Goal: Information Seeking & Learning: Learn about a topic

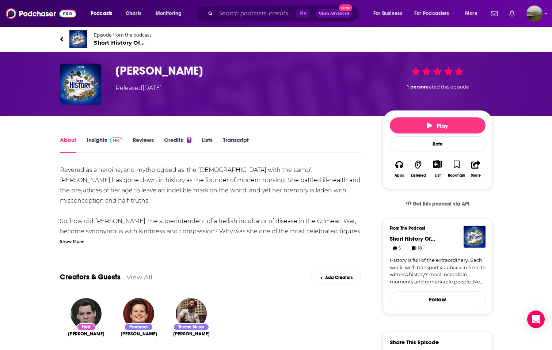
click at [71, 141] on link "About" at bounding box center [68, 144] width 16 height 17
click at [69, 139] on link "About" at bounding box center [68, 144] width 16 height 17
click at [92, 138] on link "Insights" at bounding box center [105, 144] width 36 height 17
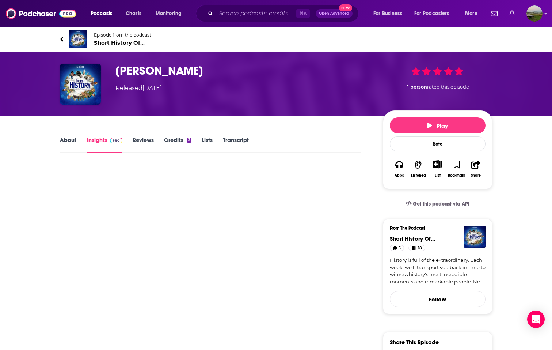
click at [70, 138] on link "About" at bounding box center [68, 144] width 16 height 17
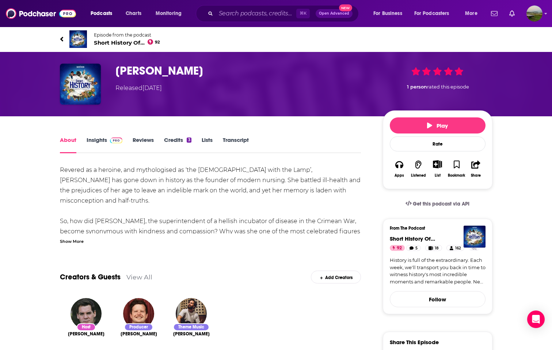
click at [116, 41] on span "Short History Of... 92" at bounding box center [127, 42] width 67 height 7
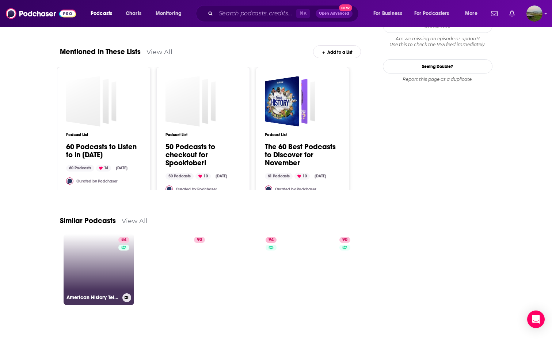
scroll to position [857, 0]
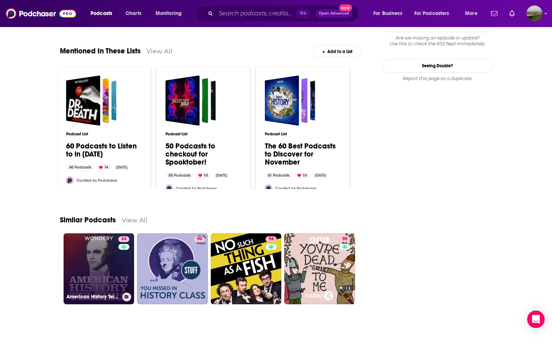
click at [96, 278] on link "84 American History Tellers" at bounding box center [99, 268] width 71 height 71
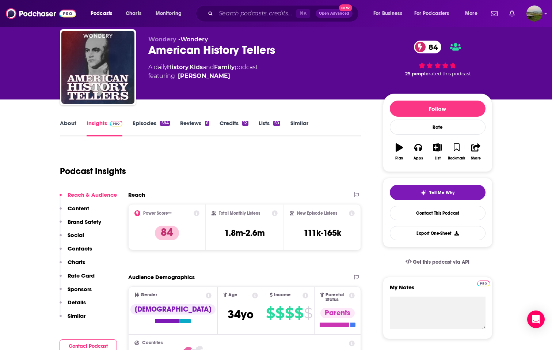
scroll to position [15, 0]
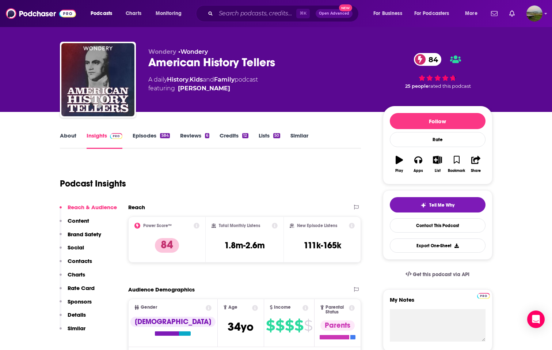
click at [79, 220] on p "Content" at bounding box center [79, 220] width 22 height 7
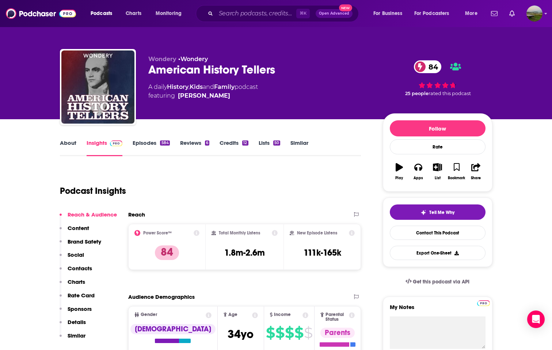
scroll to position [0, 0]
click at [62, 142] on link "About" at bounding box center [68, 147] width 16 height 17
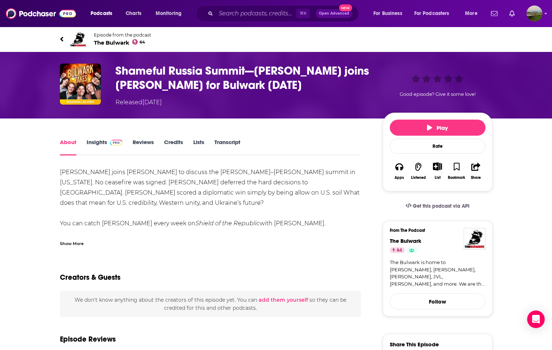
click at [226, 139] on link "Transcript" at bounding box center [228, 147] width 26 height 17
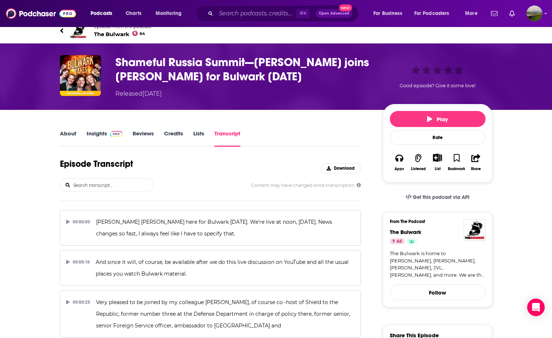
scroll to position [9, 0]
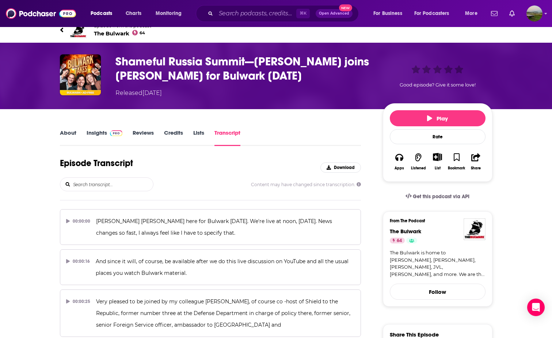
click at [72, 132] on link "About" at bounding box center [68, 137] width 16 height 17
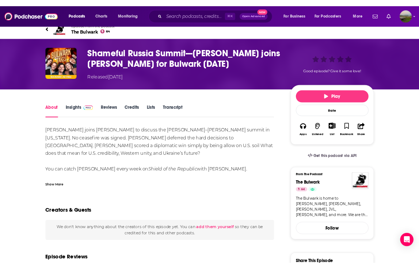
scroll to position [10, 0]
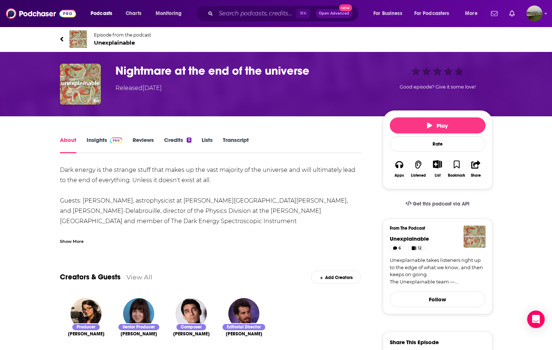
scroll to position [2, 0]
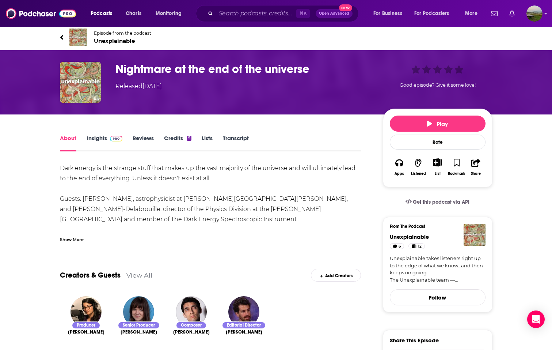
click at [82, 241] on div "Show More" at bounding box center [72, 238] width 24 height 7
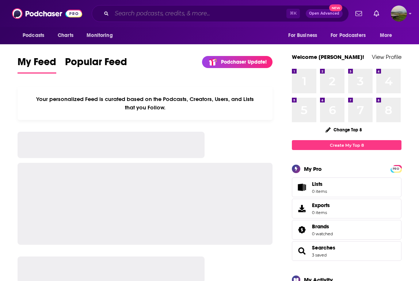
click at [144, 15] on input "Search podcasts, credits, & more..." at bounding box center [199, 14] width 175 height 12
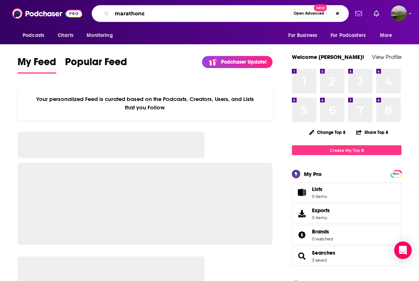
type input "marathons"
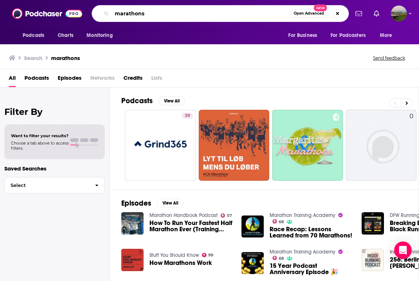
click at [166, 10] on input "marathons" at bounding box center [201, 14] width 179 height 12
click at [41, 80] on span "Podcasts" at bounding box center [36, 79] width 24 height 15
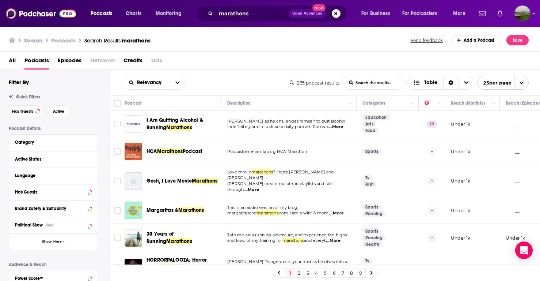
scroll to position [1, 0]
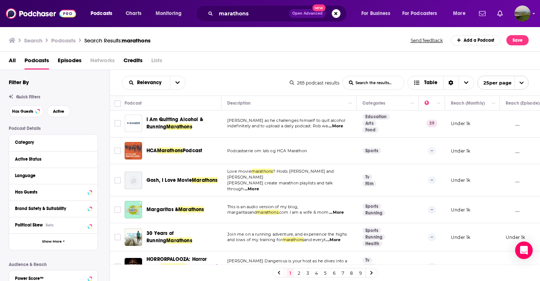
click at [344, 209] on span "...More" at bounding box center [336, 212] width 15 height 6
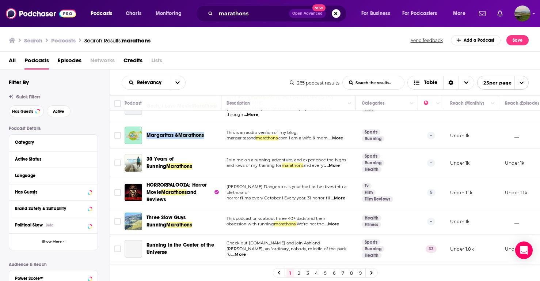
scroll to position [77, 1]
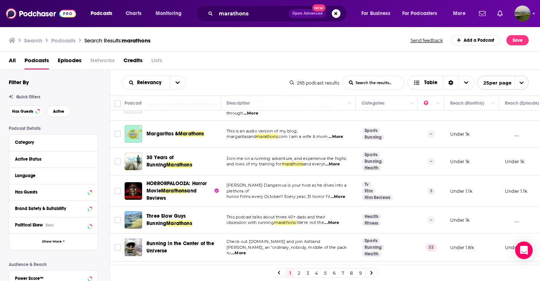
click at [339, 220] on span "...More" at bounding box center [332, 223] width 15 height 6
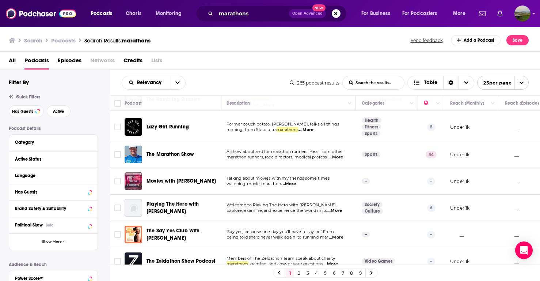
scroll to position [0, 0]
